Goal: Transaction & Acquisition: Purchase product/service

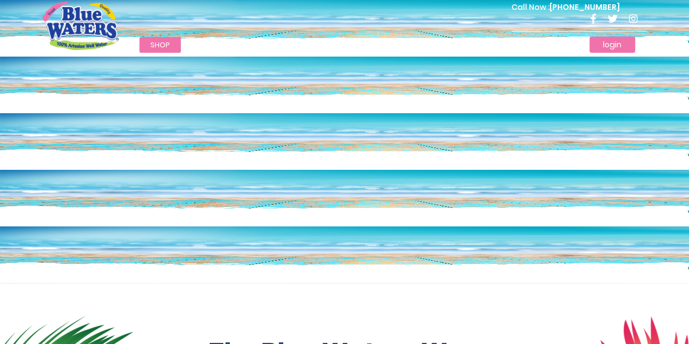
click at [602, 49] on link "login" at bounding box center [613, 45] width 46 height 16
click at [604, 40] on link "login" at bounding box center [613, 45] width 46 height 16
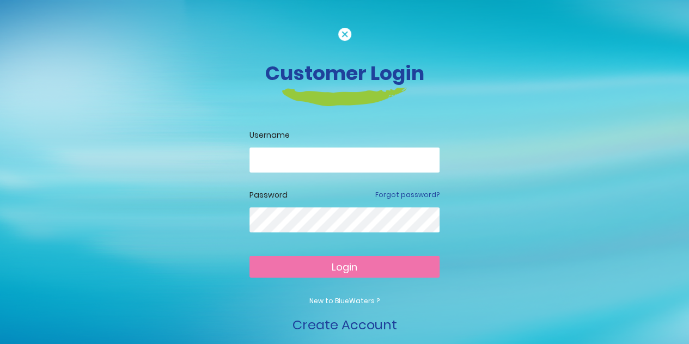
click at [323, 144] on div "Username" at bounding box center [345, 160] width 190 height 60
click at [320, 150] on input "email" at bounding box center [345, 160] width 190 height 25
type input "**********"
click at [358, 272] on button "Login" at bounding box center [345, 267] width 190 height 22
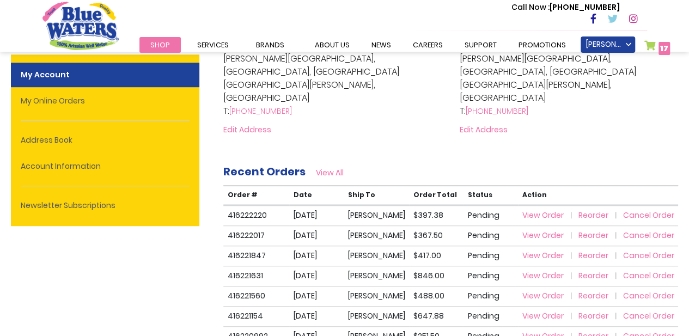
scroll to position [164, 0]
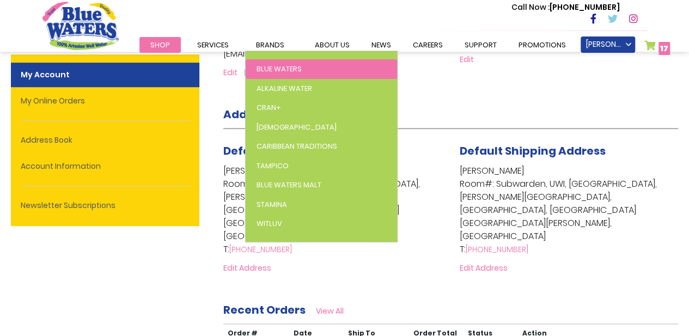
click at [279, 67] on span "Blue Waters" at bounding box center [279, 69] width 45 height 10
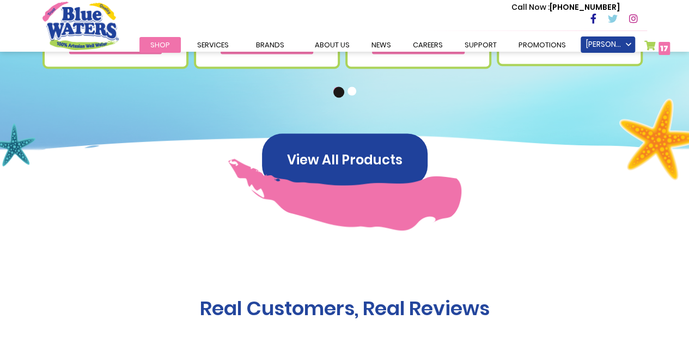
scroll to position [927, 0]
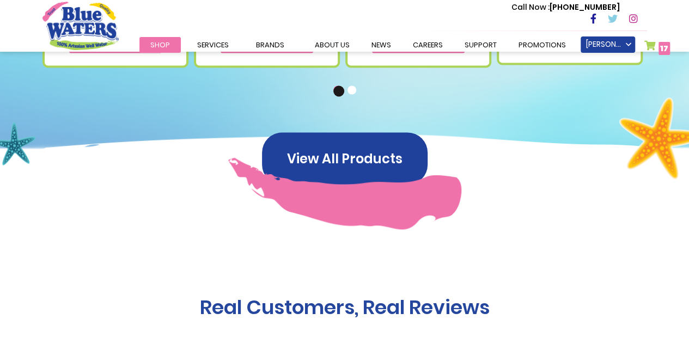
click at [651, 49] on link "My Cart 17 17 items" at bounding box center [658, 48] width 26 height 16
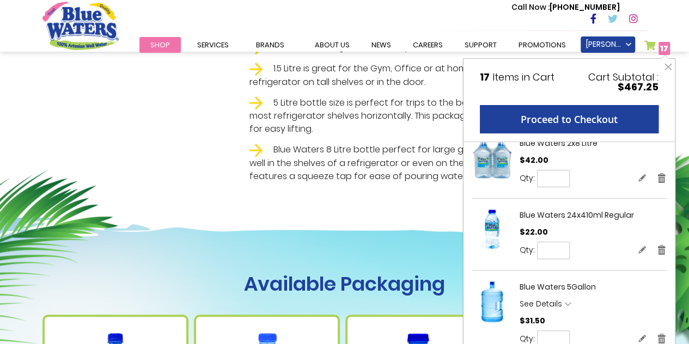
scroll to position [382, 0]
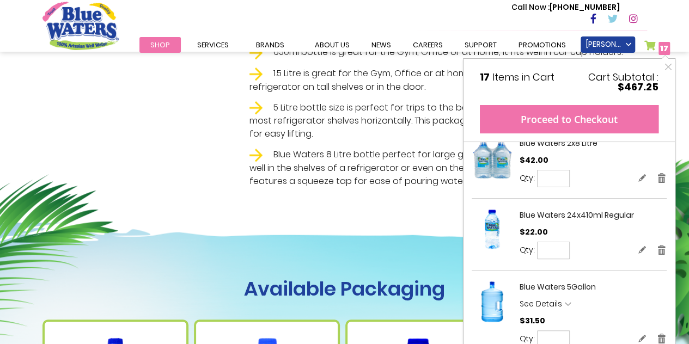
click at [533, 111] on button "Proceed to Checkout" at bounding box center [569, 119] width 179 height 28
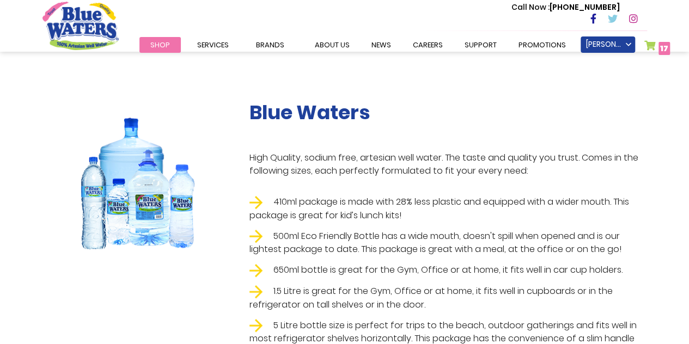
scroll to position [0, 0]
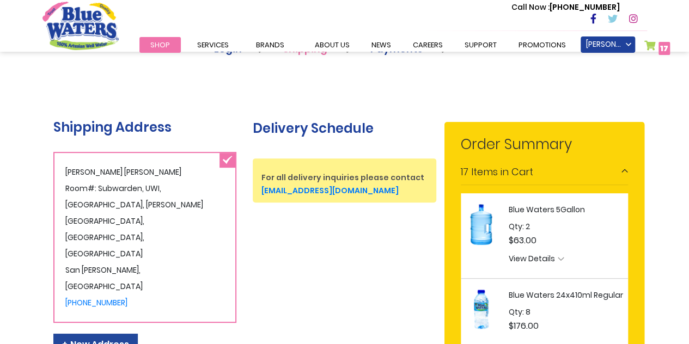
scroll to position [164, 0]
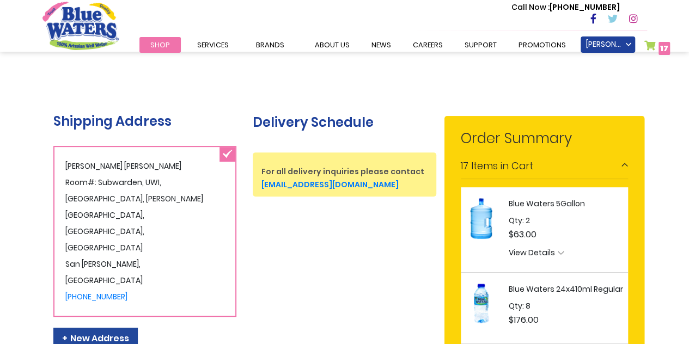
click at [288, 96] on div "Delivery Schedule For all delivery inquiries please contact [EMAIL_ADDRESS][DOM…" at bounding box center [345, 144] width 200 height 106
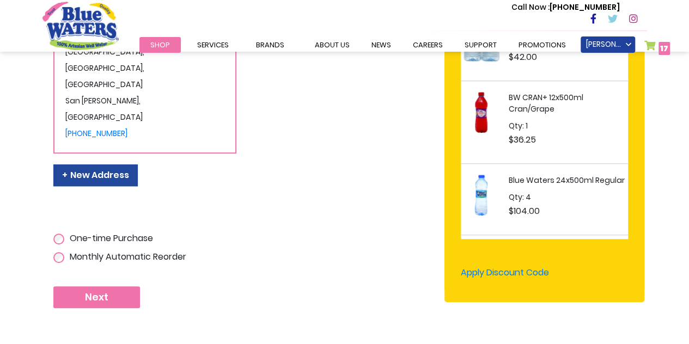
scroll to position [148, 0]
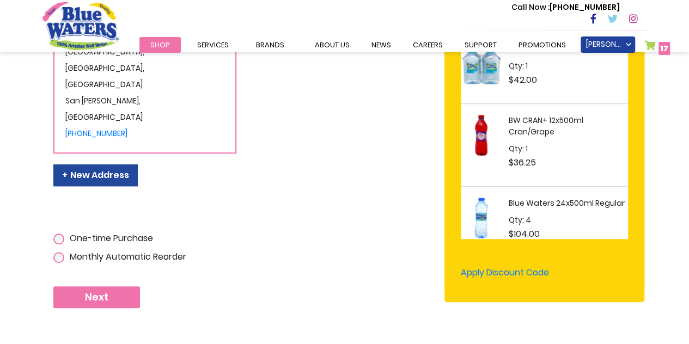
click at [114, 289] on button "Next" at bounding box center [96, 298] width 87 height 22
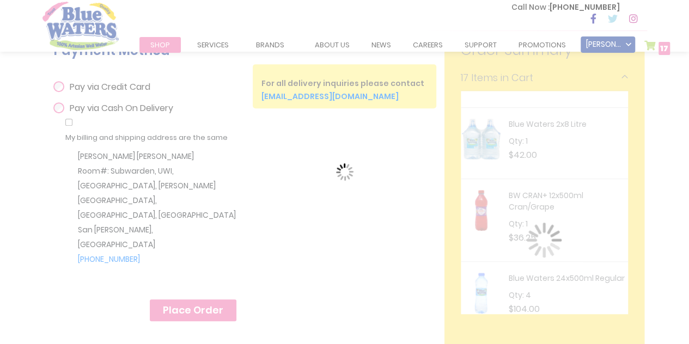
scroll to position [273, 0]
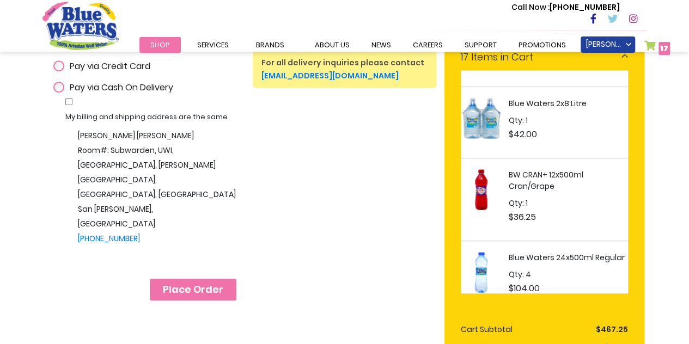
click at [204, 284] on span "Place Order" at bounding box center [193, 290] width 60 height 12
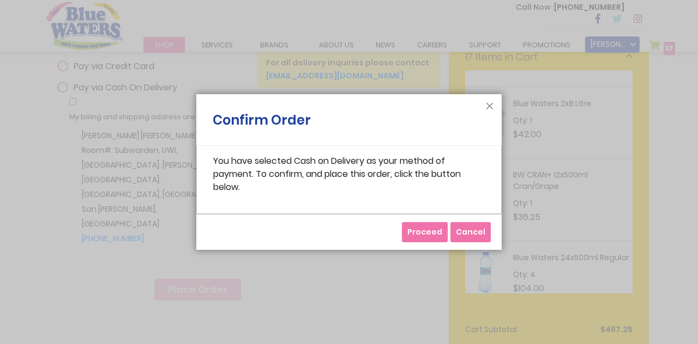
click at [421, 228] on span "Proceed" at bounding box center [424, 232] width 35 height 11
